Goal: Information Seeking & Learning: Find specific fact

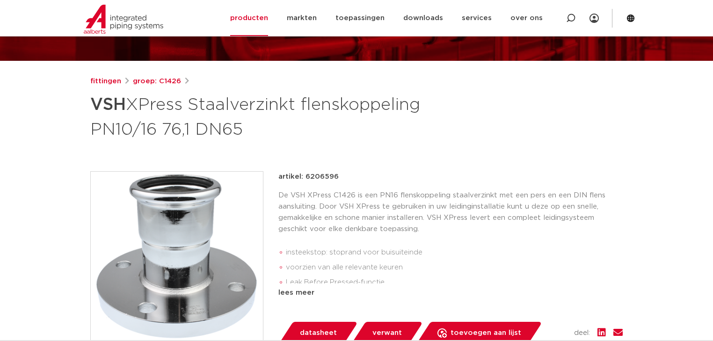
scroll to position [112, 0]
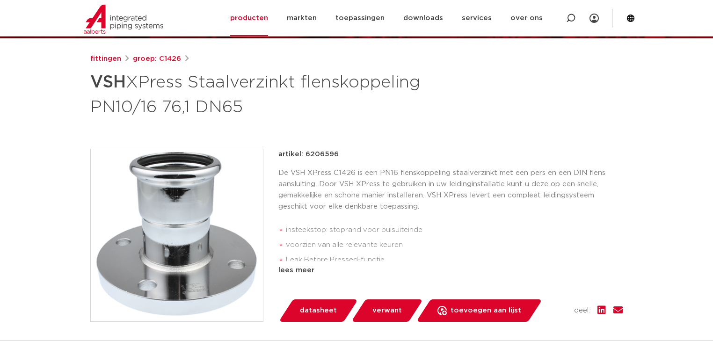
drag, startPoint x: 337, startPoint y: 154, endPoint x: 305, endPoint y: 158, distance: 32.5
click at [305, 158] on div "artikel: 6206596" at bounding box center [450, 154] width 344 height 11
copy p "6206596"
click at [571, 15] on icon at bounding box center [570, 18] width 9 height 9
type input "6206618"
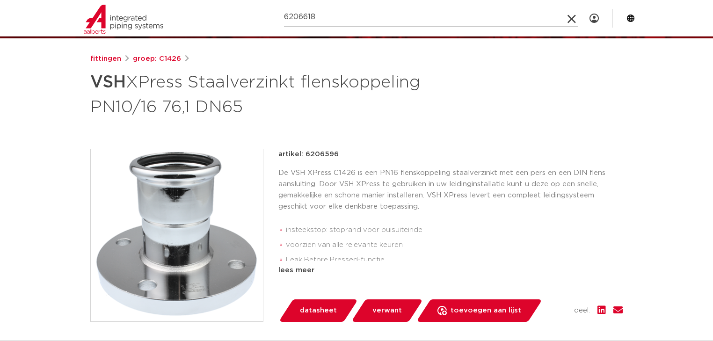
click button "Zoeken" at bounding box center [0, 0] width 0 height 0
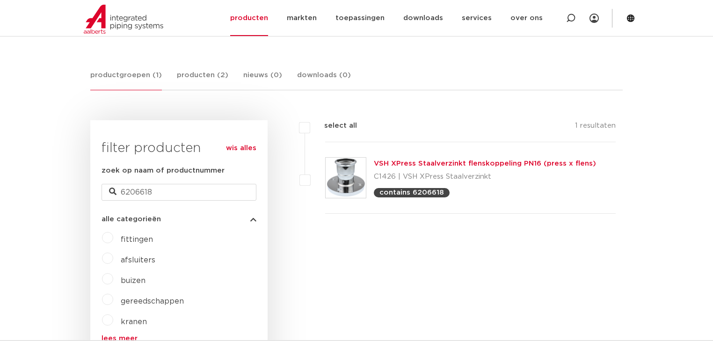
scroll to position [140, 0]
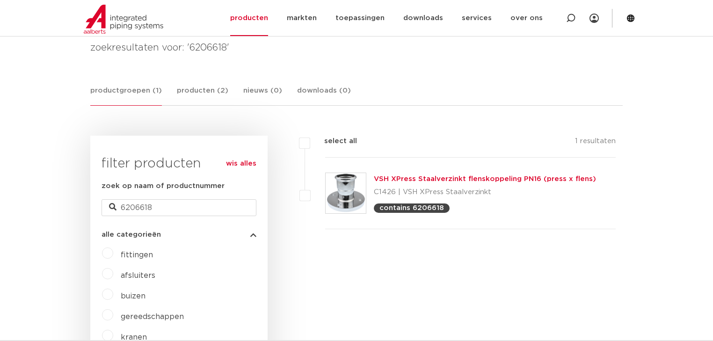
click at [454, 176] on link "VSH XPress Staalverzinkt flenskoppeling PN16 (press x flens)" at bounding box center [485, 178] width 222 height 7
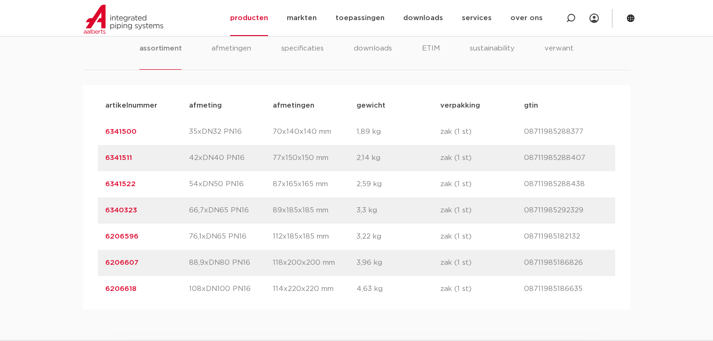
scroll to position [636, 0]
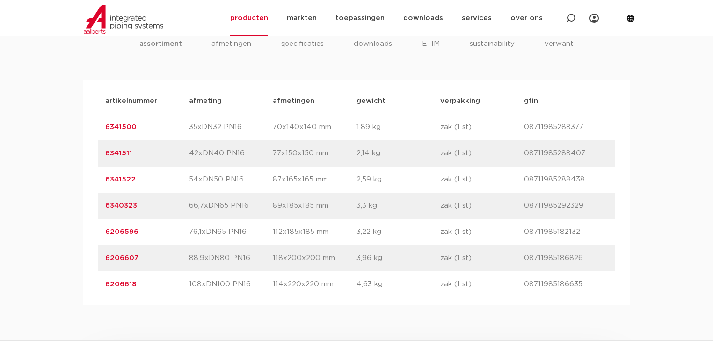
drag, startPoint x: 143, startPoint y: 282, endPoint x: 101, endPoint y: 284, distance: 41.7
click at [101, 284] on div "artikelnummer 6206618 afmeting 108xDN100 PN16 [GEOGRAPHIC_DATA] 114x220x220 mm …" at bounding box center [356, 284] width 517 height 26
copy link "6206618"
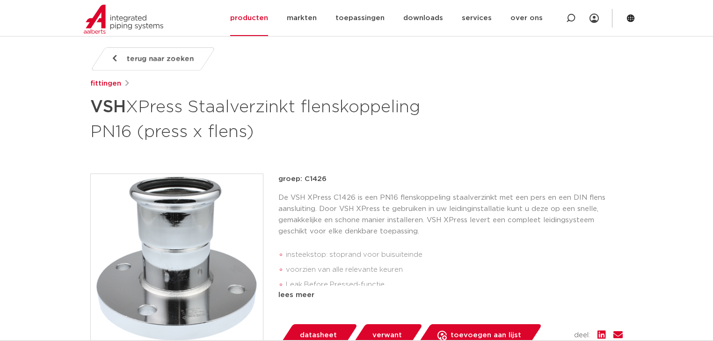
scroll to position [112, 0]
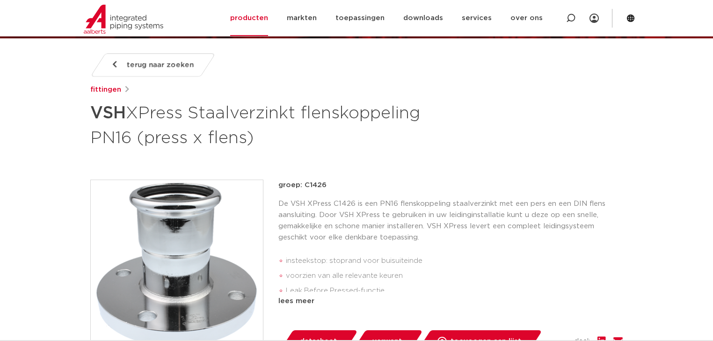
drag, startPoint x: 330, startPoint y: 185, endPoint x: 303, endPoint y: 187, distance: 26.3
click at [303, 187] on p "groep: C1426" at bounding box center [450, 185] width 344 height 11
copy p "C1426"
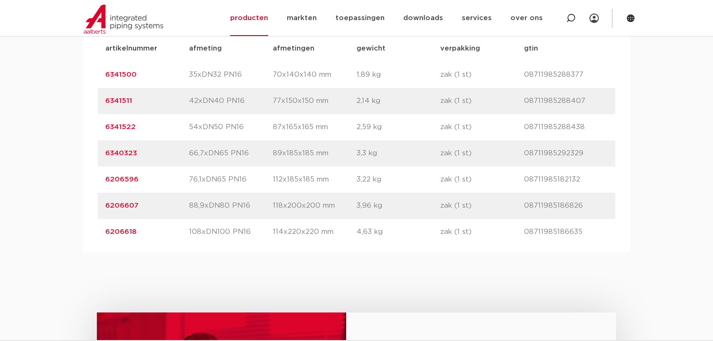
scroll to position [711, 0]
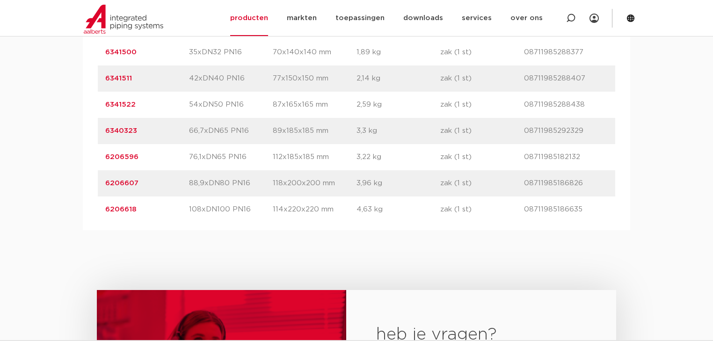
click at [121, 209] on link "6206618" at bounding box center [120, 209] width 31 height 7
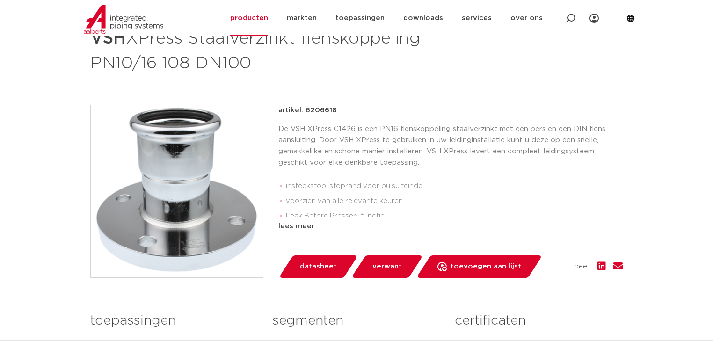
drag, startPoint x: 334, startPoint y: 110, endPoint x: 305, endPoint y: 110, distance: 29.5
click at [305, 110] on p "artikel: 6206618" at bounding box center [307, 110] width 58 height 11
copy p "6206618"
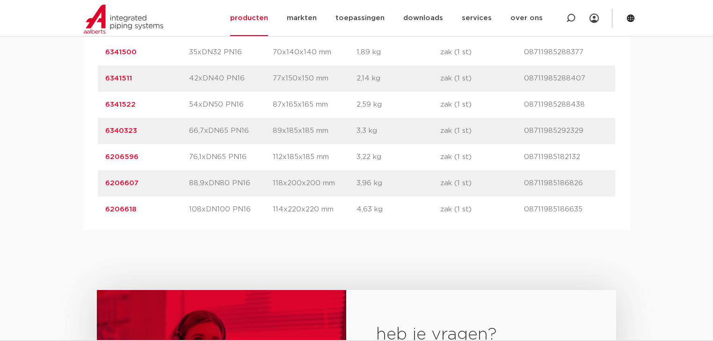
scroll to position [711, 0]
drag, startPoint x: 249, startPoint y: 209, endPoint x: 188, endPoint y: 209, distance: 60.3
click at [188, 209] on div "artikelnummer 6206618 afmeting 108xDN100 PN16 [GEOGRAPHIC_DATA] 114x220x220 mm …" at bounding box center [356, 209] width 517 height 26
copy div "afmeting 108xDN100 PN16"
drag, startPoint x: 570, startPoint y: 211, endPoint x: 524, endPoint y: 213, distance: 46.3
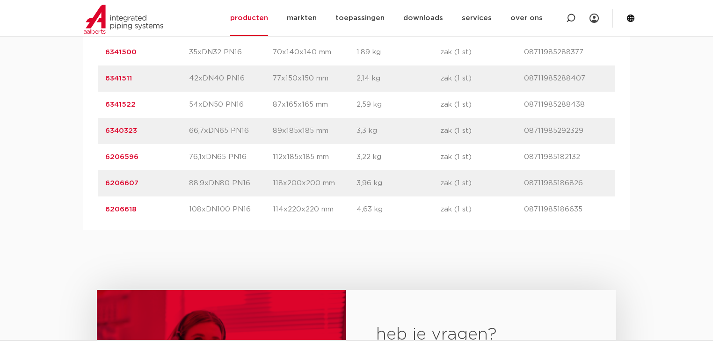
click at [524, 213] on p "08711985186635" at bounding box center [566, 209] width 84 height 11
copy p "08711985186635"
